Goal: Task Accomplishment & Management: Manage account settings

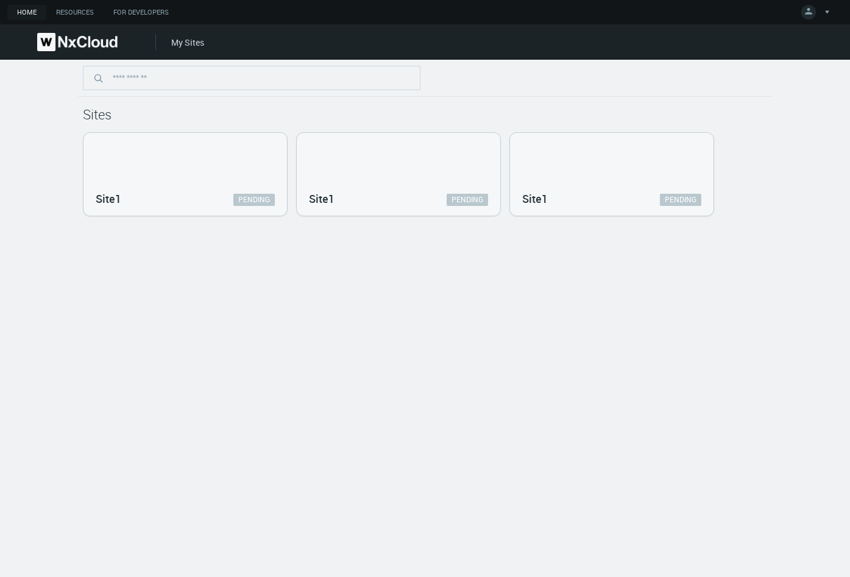
click at [494, 292] on div "Sites Site1 PENDING Site1 PENDING Site1 PENDING" at bounding box center [425, 318] width 850 height 517
click at [353, 259] on div "Sites Site1 PENDING Site1 PENDING Site1 PENDING" at bounding box center [425, 318] width 850 height 517
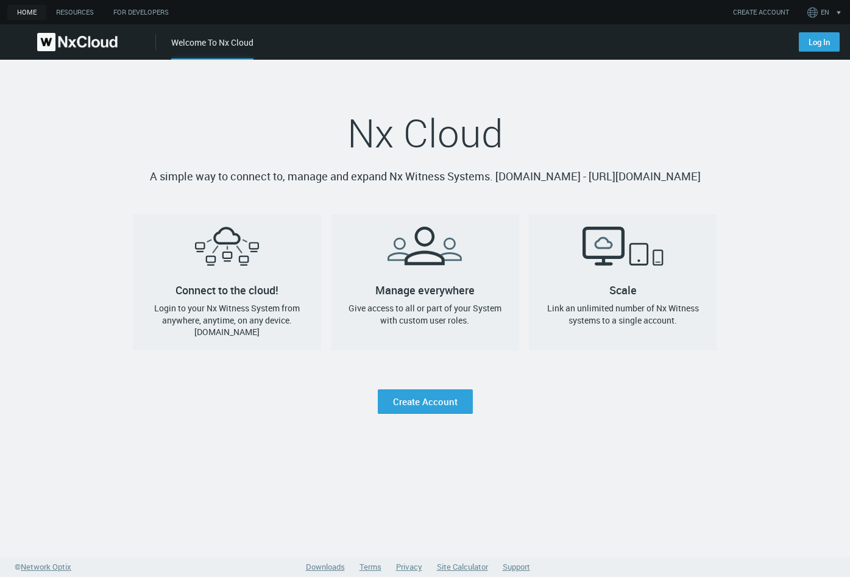
drag, startPoint x: 744, startPoint y: 110, endPoint x: 648, endPoint y: 95, distance: 97.4
click at [734, 108] on nx-landing-component "Nx Cloud A simple way to connect to, manage and expand Nx Witness Systems. qa.c…" at bounding box center [425, 237] width 850 height 354
click at [824, 38] on link "Log In" at bounding box center [819, 42] width 41 height 20
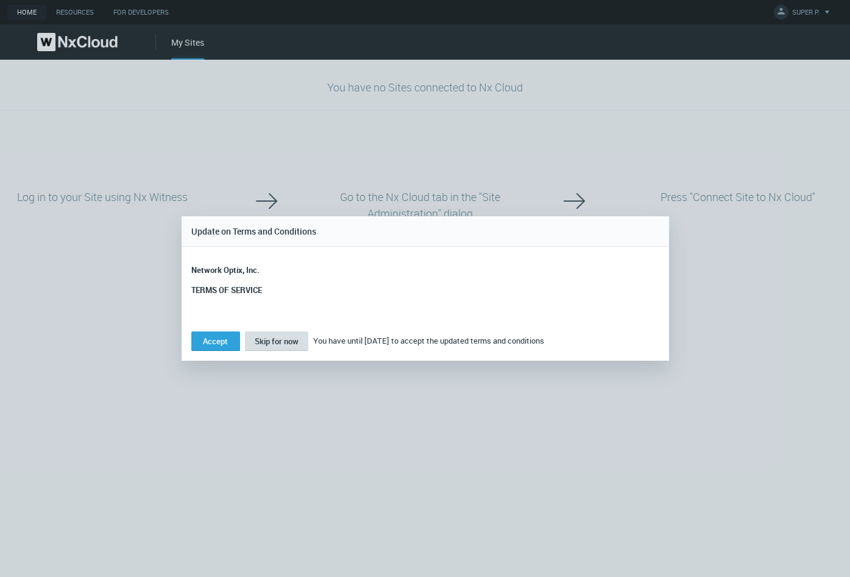
click at [278, 339] on span "Skip for now" at bounding box center [277, 341] width 44 height 11
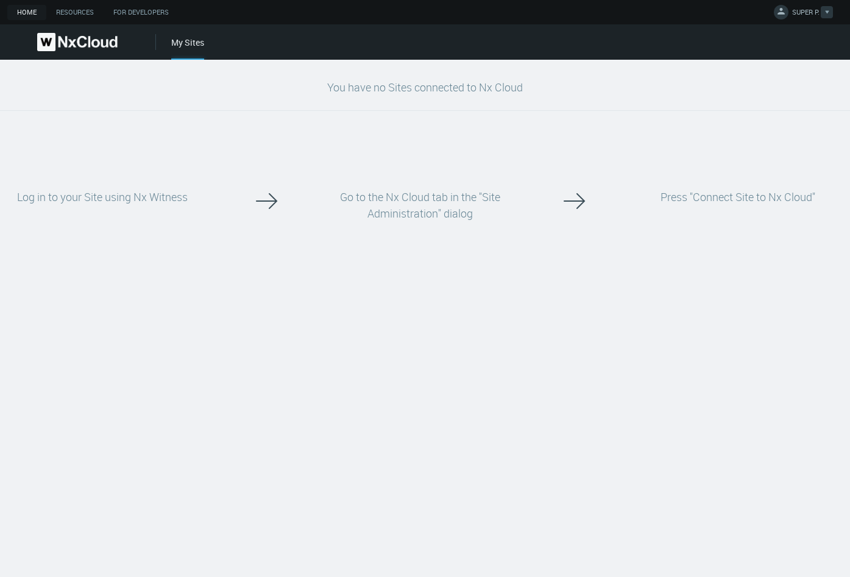
click at [821, 4] on button "SUPER P." at bounding box center [803, 12] width 70 height 25
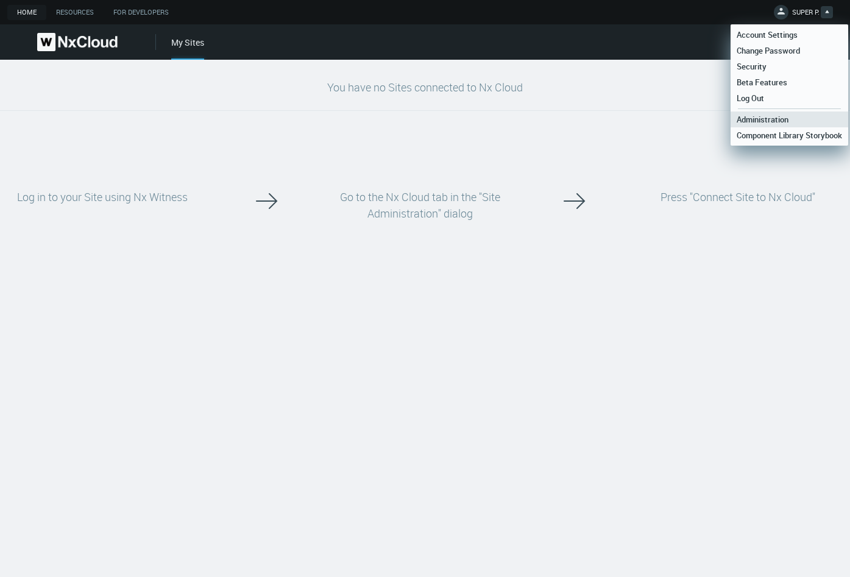
click at [793, 112] on link "Administration" at bounding box center [790, 120] width 118 height 16
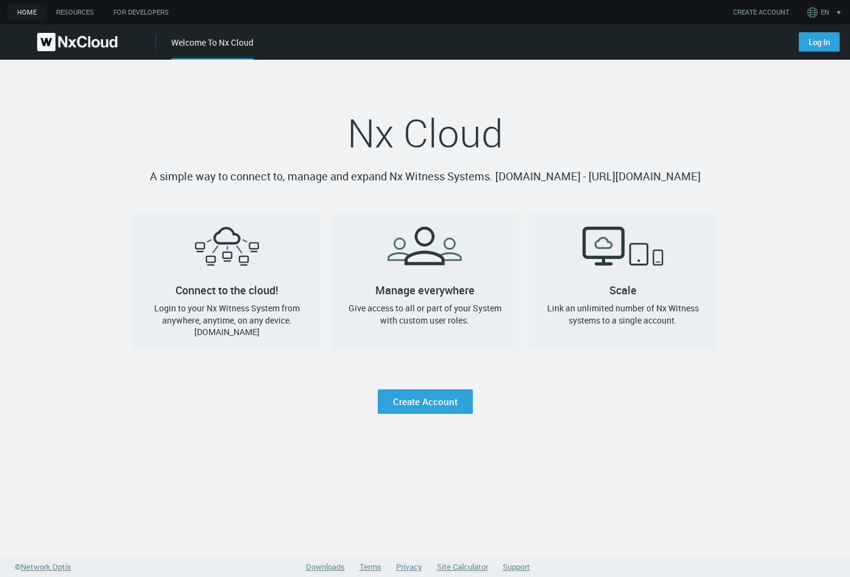
click at [818, 43] on link "Log In" at bounding box center [819, 42] width 41 height 20
